Goal: Information Seeking & Learning: Learn about a topic

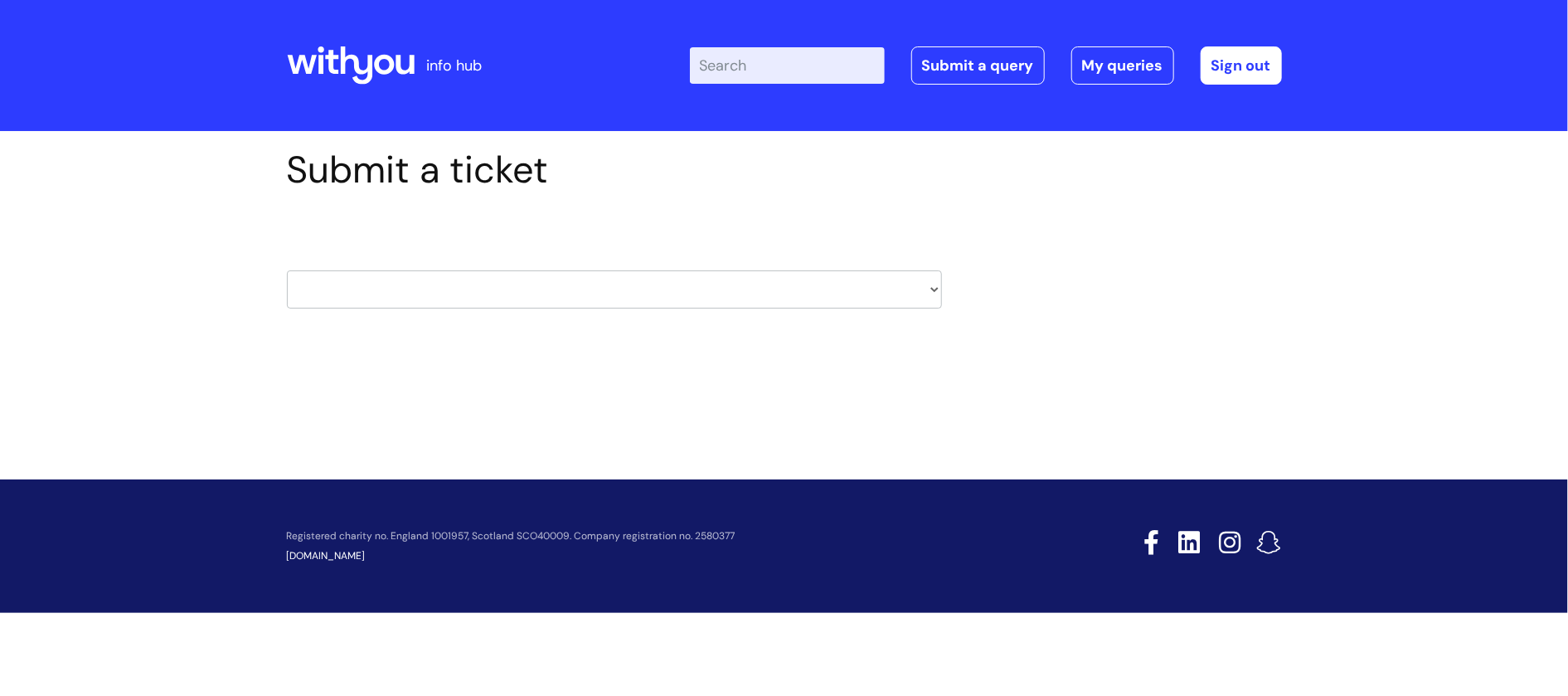
click at [327, 56] on icon at bounding box center [331, 62] width 13 height 24
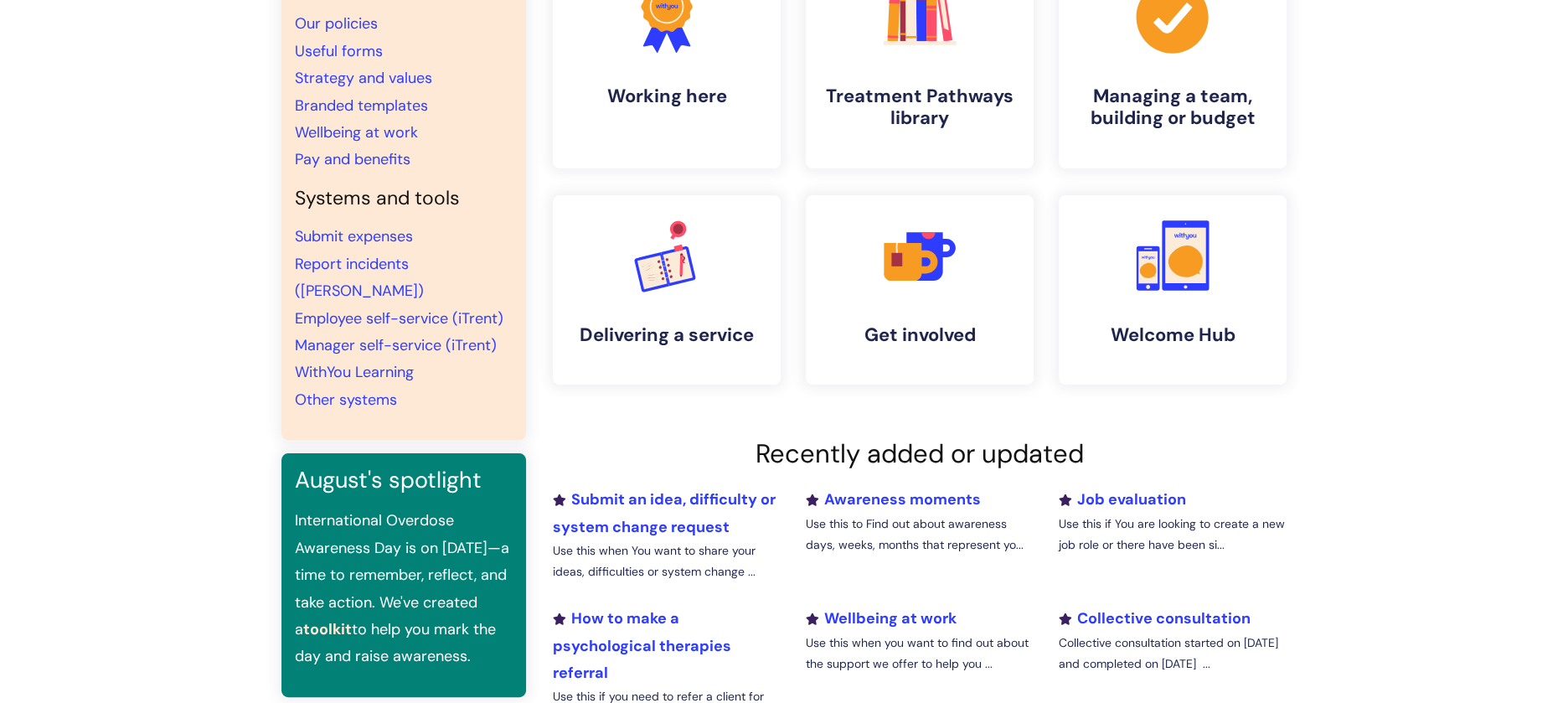
scroll to position [223, 0]
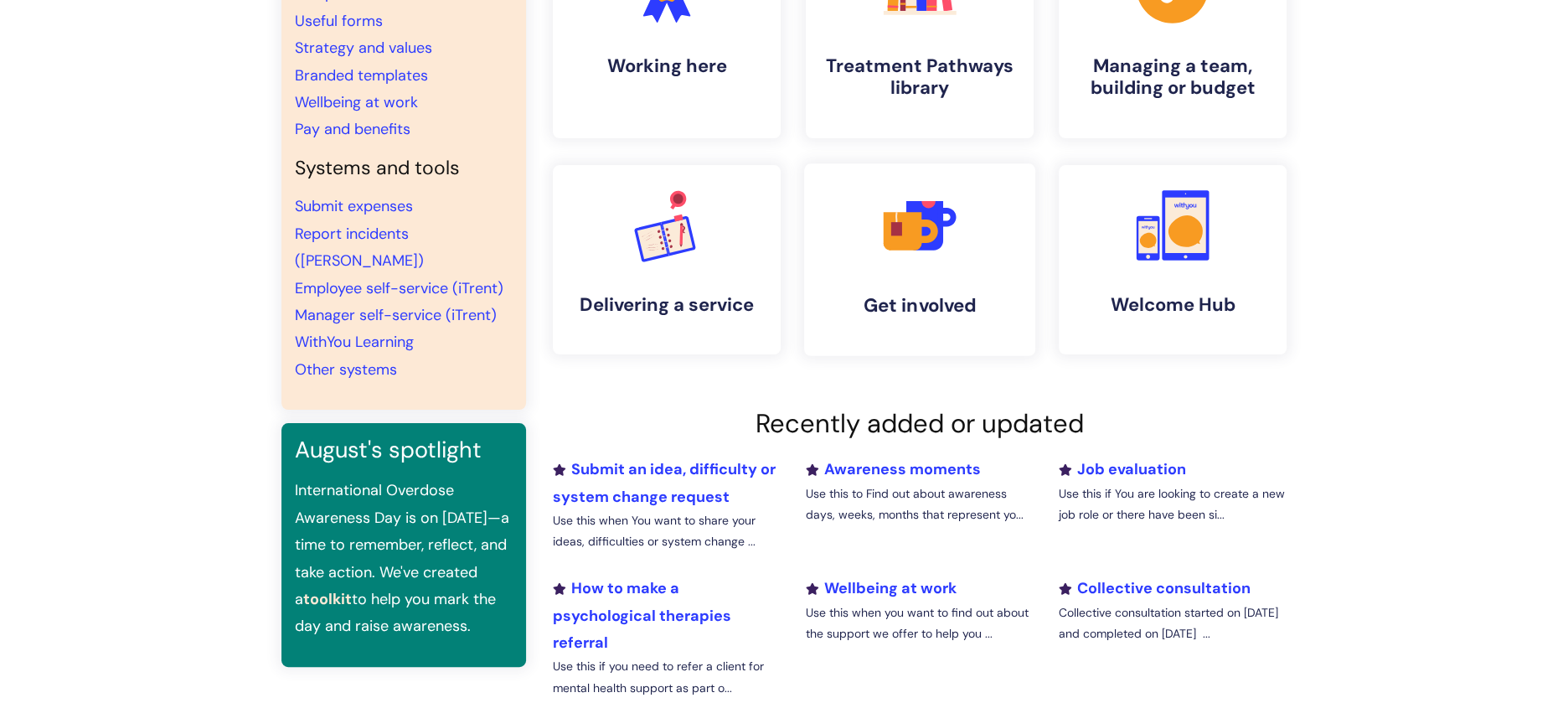
click at [955, 278] on link ".cls-1{fill:#f89b22;}.cls-1,.cls-2,.cls-3,.cls-4,.cls-5{stroke-width:0px;}.cls-…" at bounding box center [919, 259] width 231 height 192
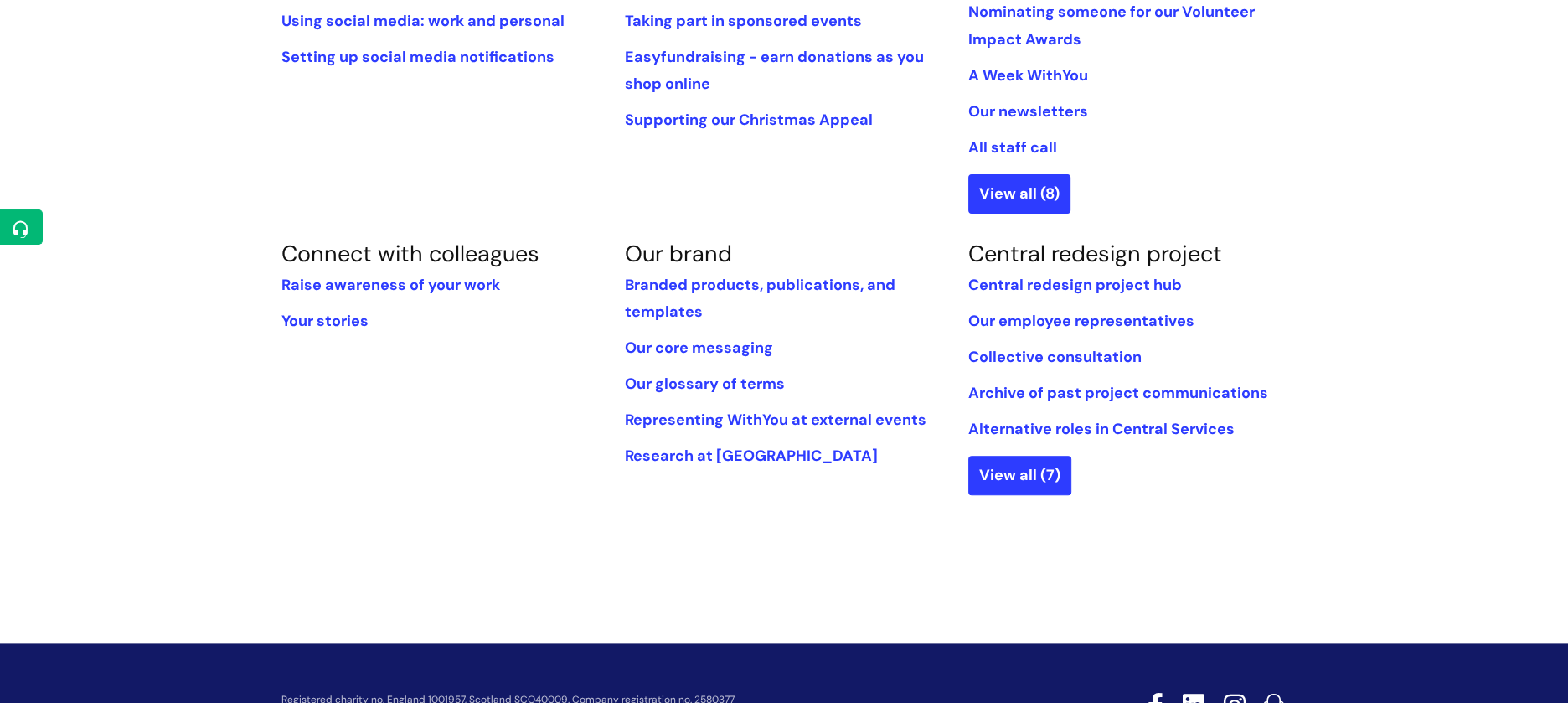
scroll to position [616, 0]
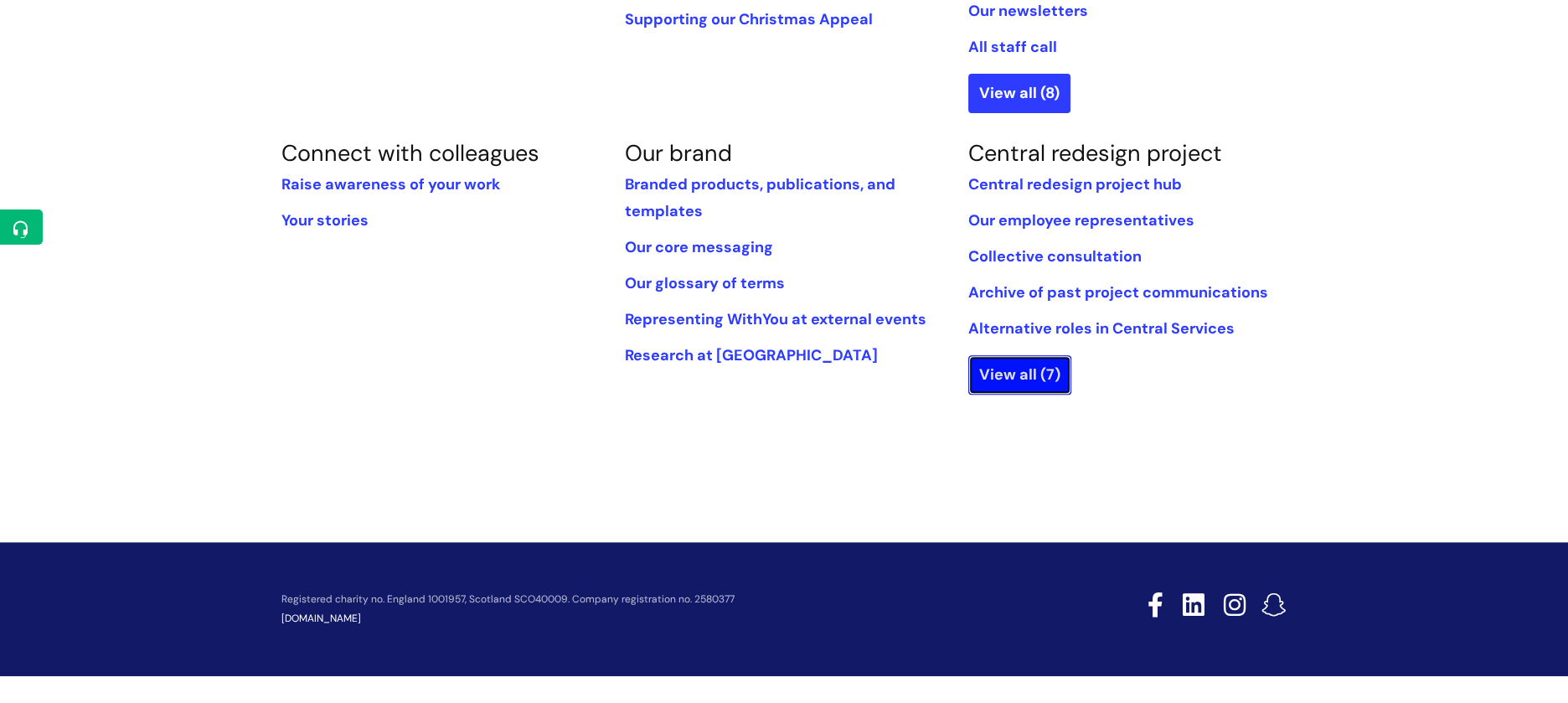
click at [1004, 377] on link "View all (7)" at bounding box center [1020, 374] width 103 height 38
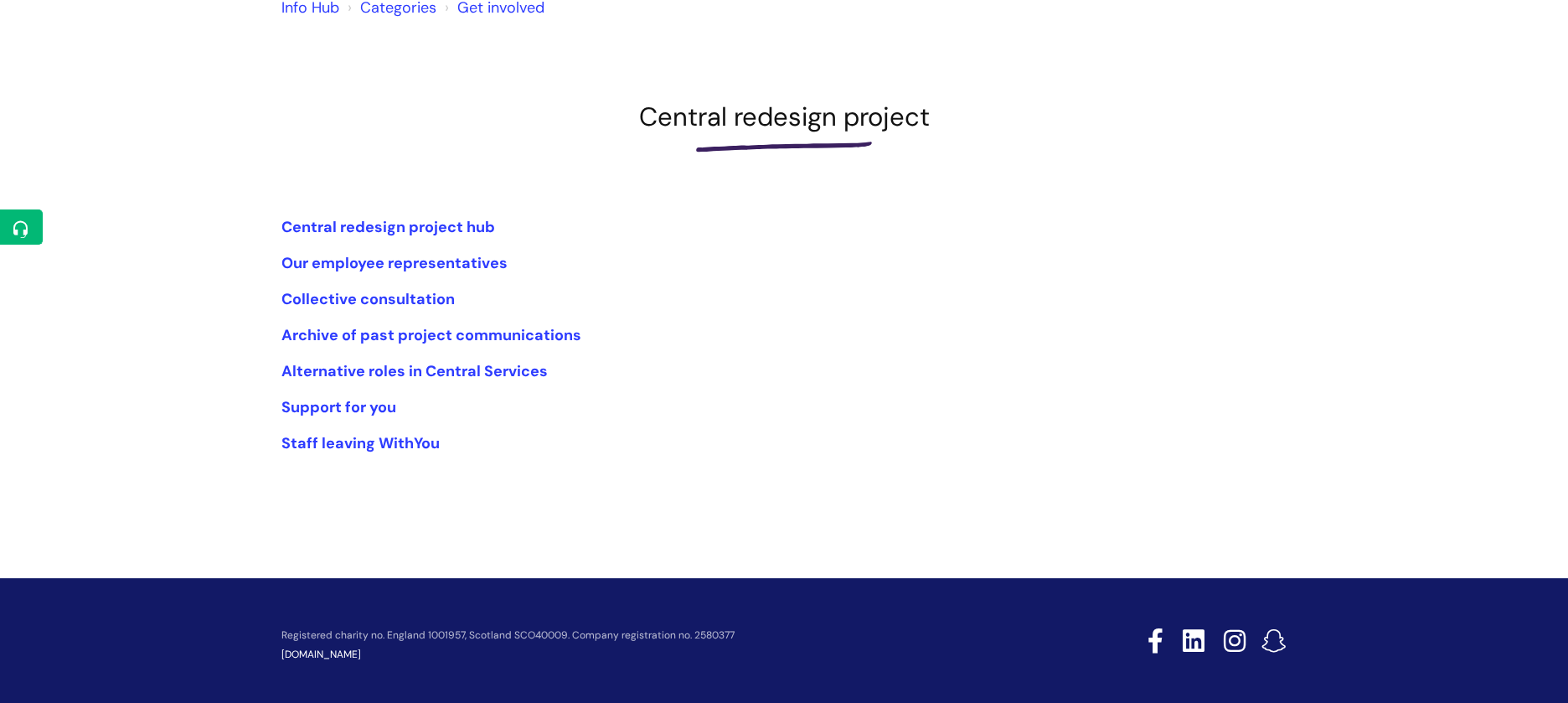
scroll to position [198, 0]
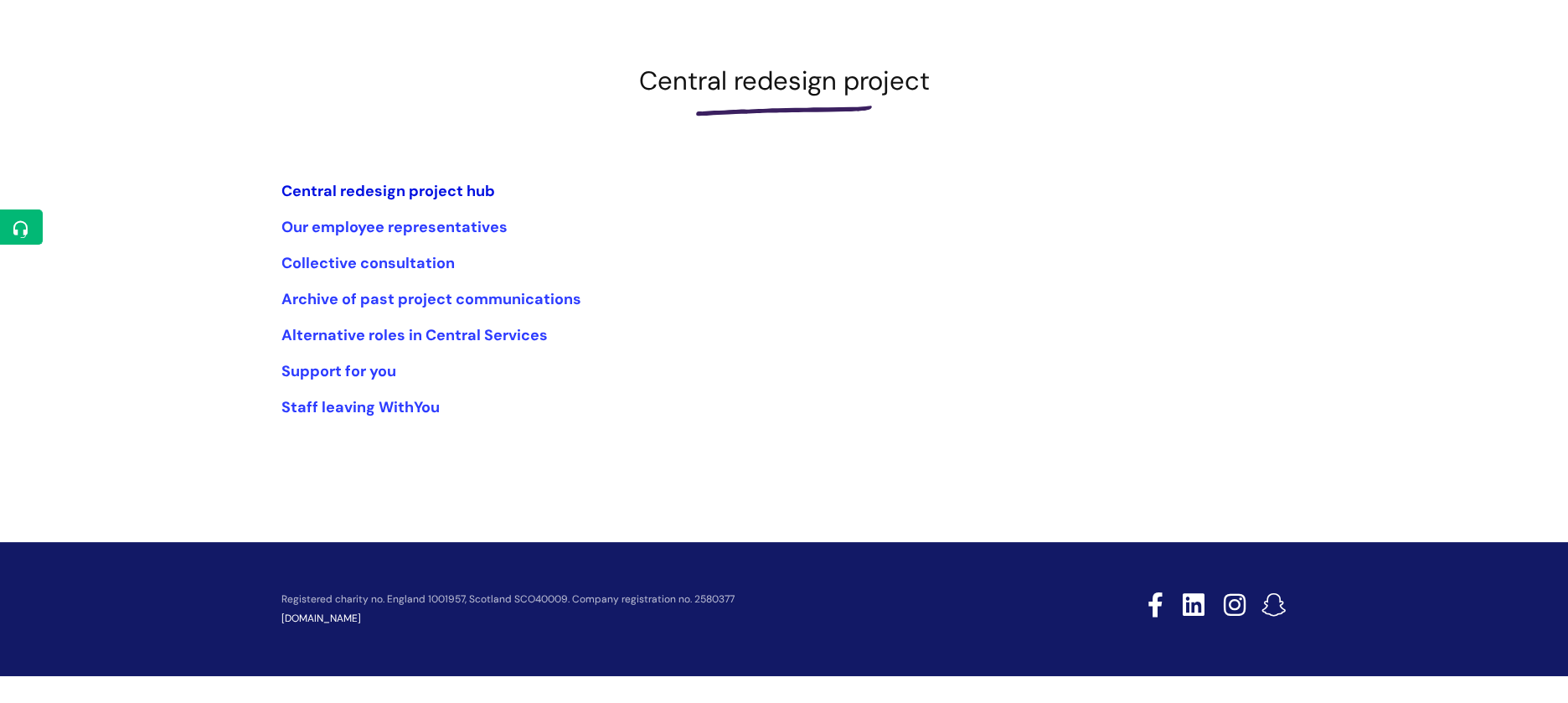
click at [370, 188] on link "Central redesign project hub" at bounding box center [389, 192] width 214 height 20
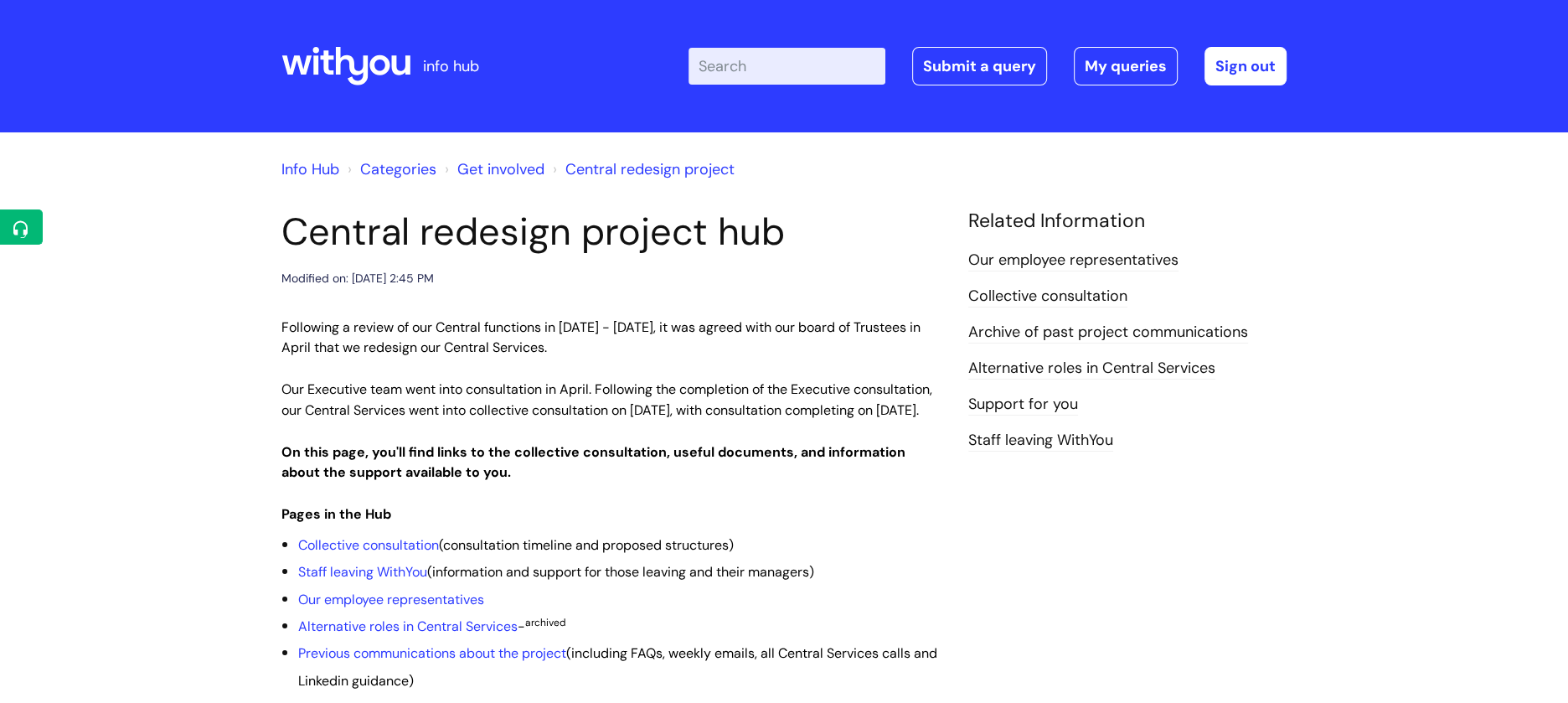
scroll to position [446, 0]
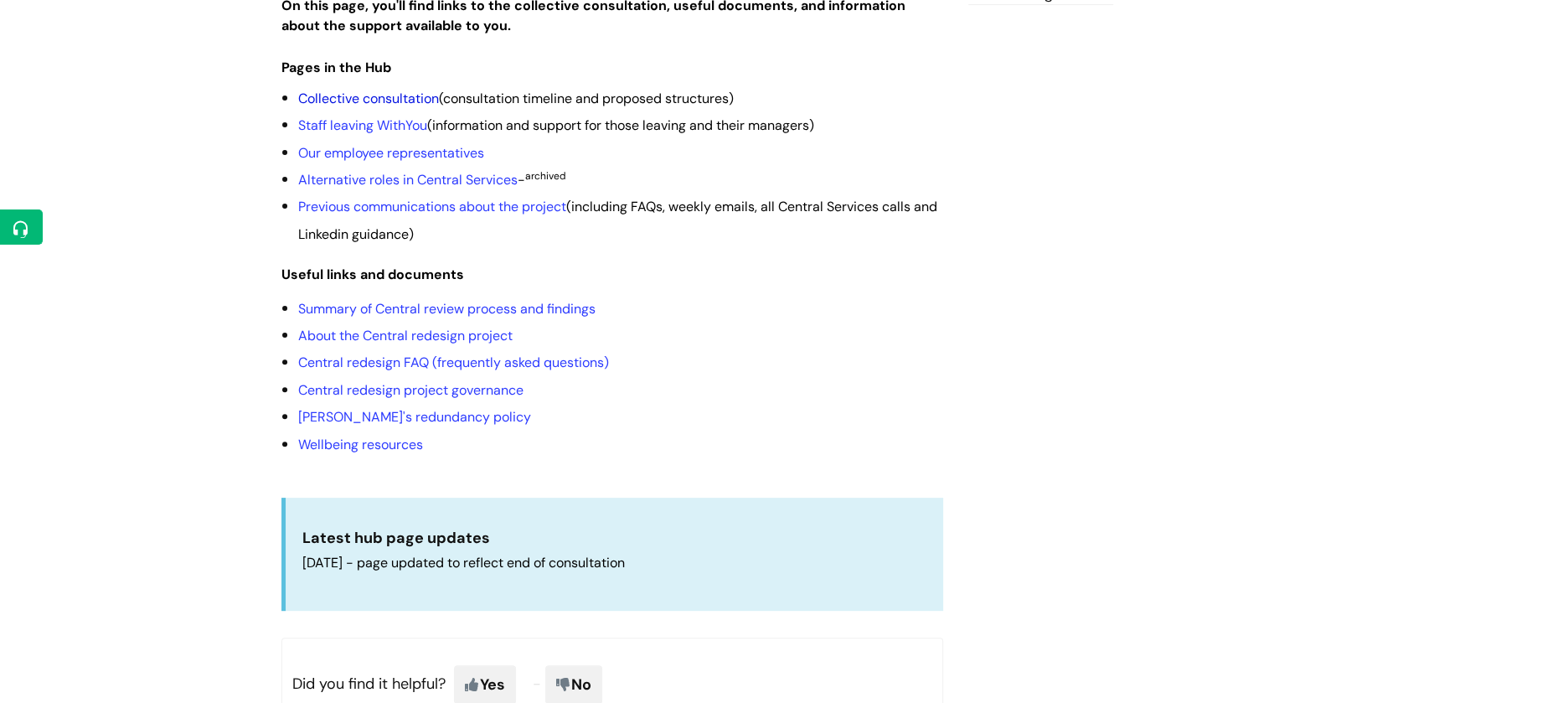
click at [376, 107] on link "Collective consultation" at bounding box center [368, 98] width 140 height 18
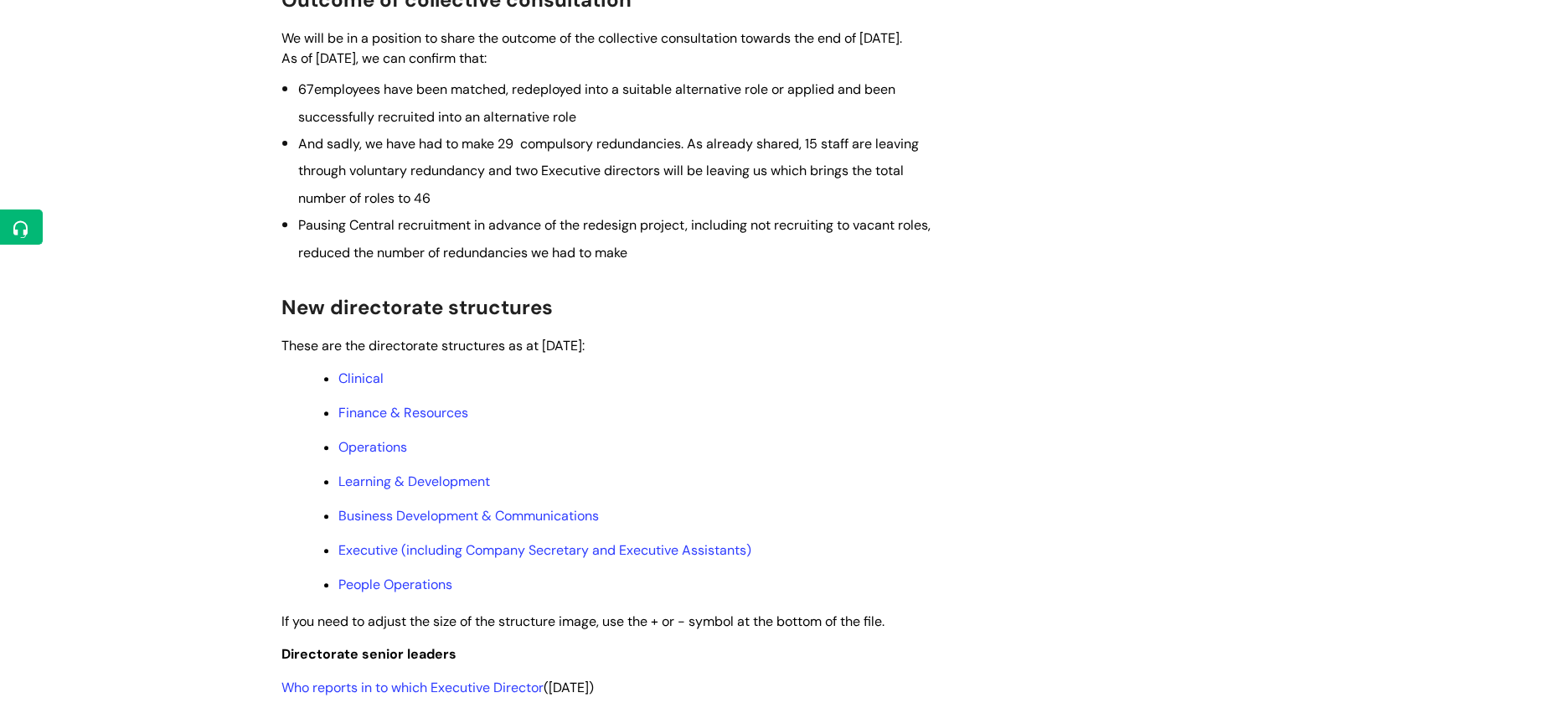
scroll to position [670, 0]
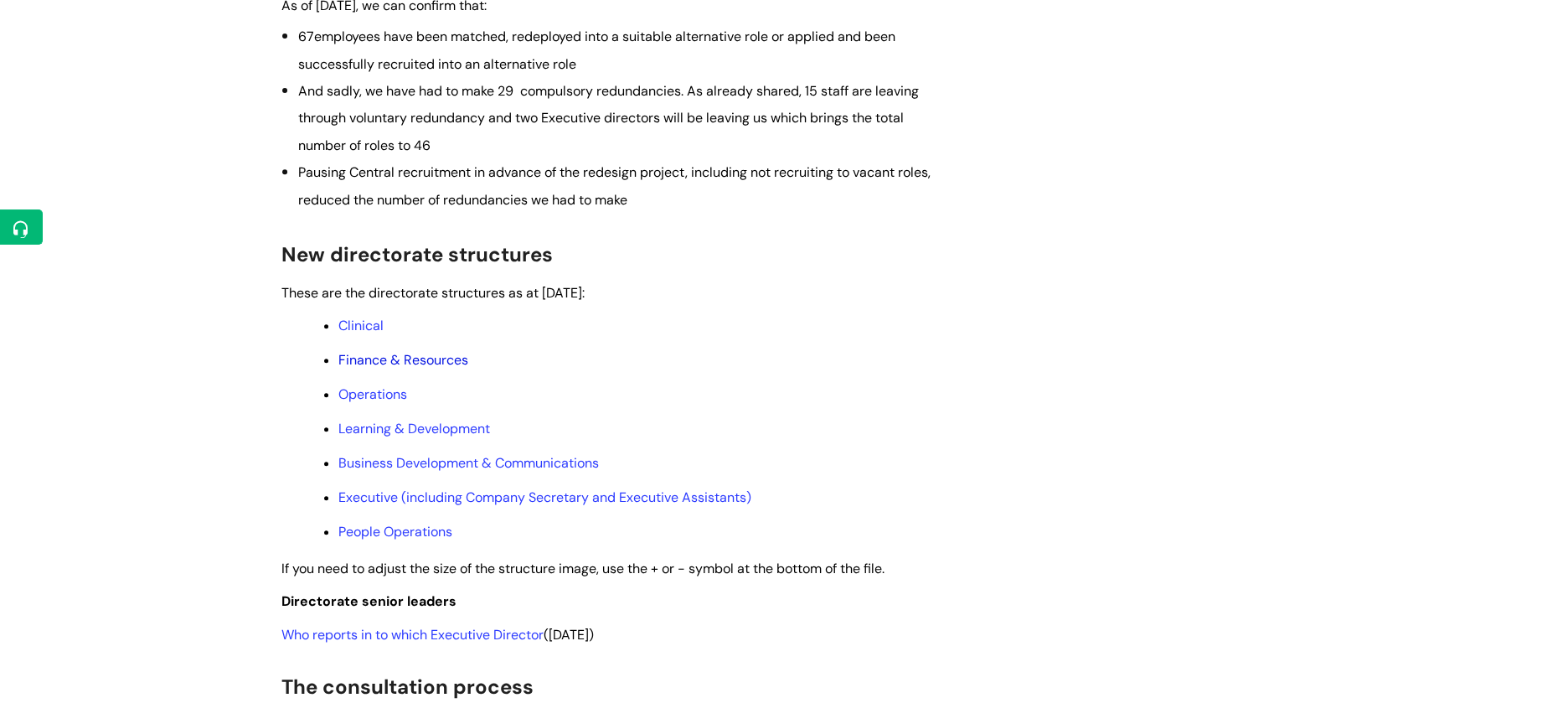
click at [425, 368] on link "Finance & Resources" at bounding box center [403, 360] width 130 height 18
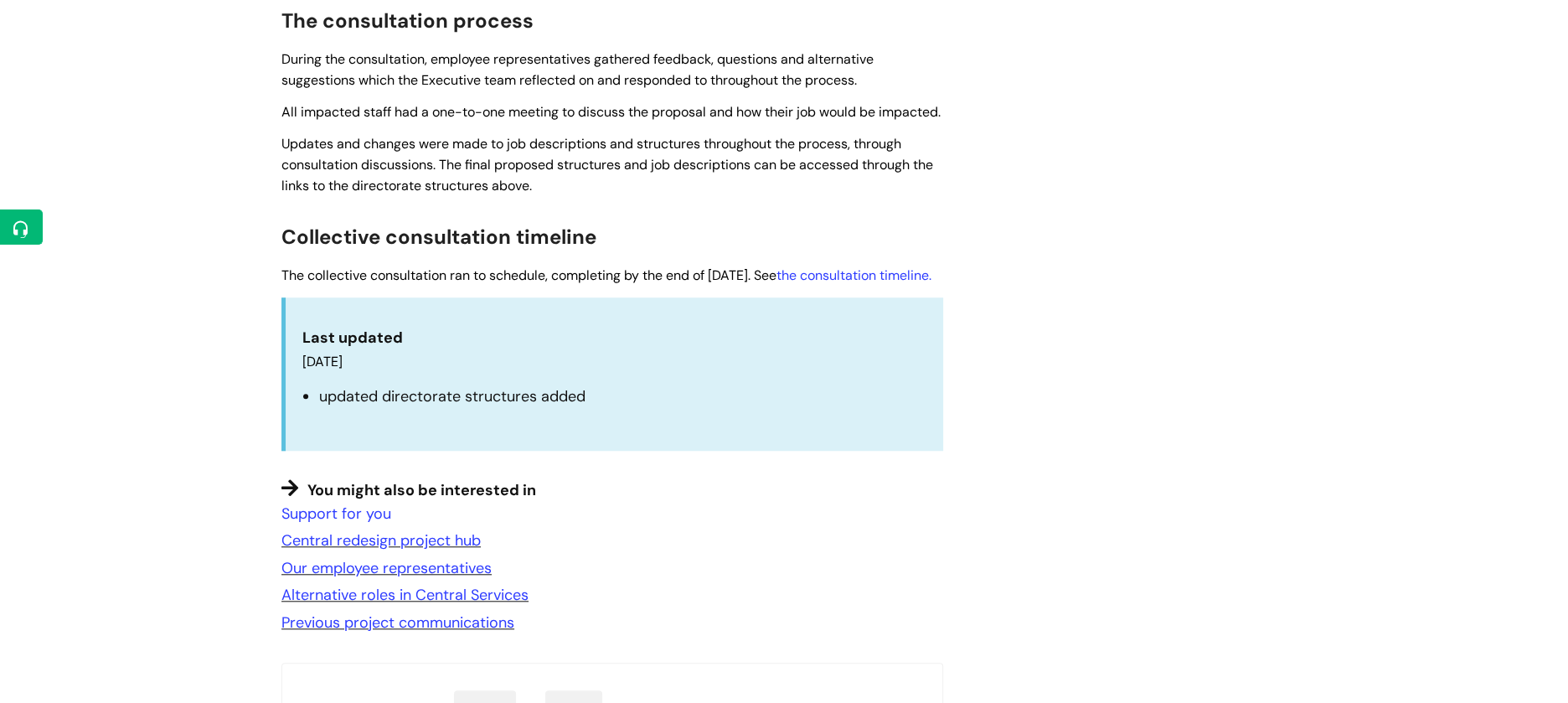
scroll to position [1360, 0]
